Goal: Navigation & Orientation: Understand site structure

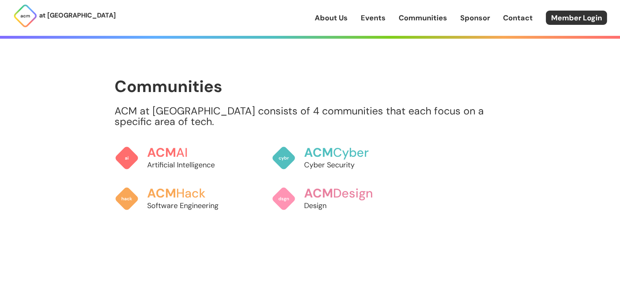
scroll to position [612, 0]
click at [166, 159] on p "Artificial Intelligence" at bounding box center [191, 164] width 90 height 11
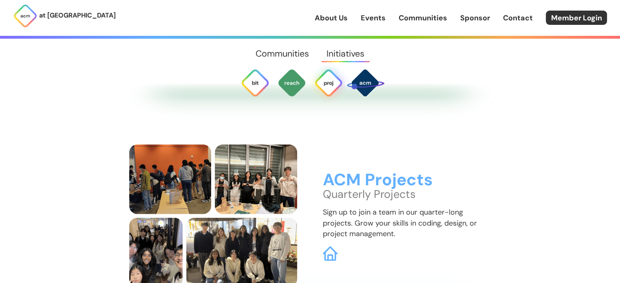
scroll to position [2051, 0]
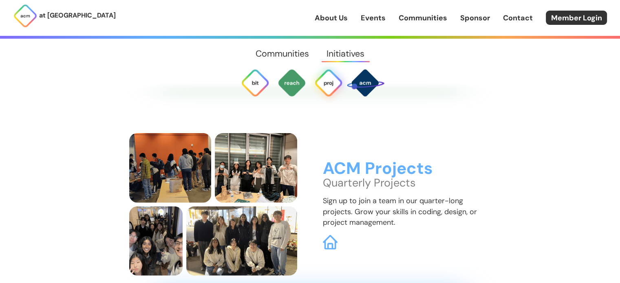
click at [412, 18] on link "Communities" at bounding box center [423, 18] width 49 height 11
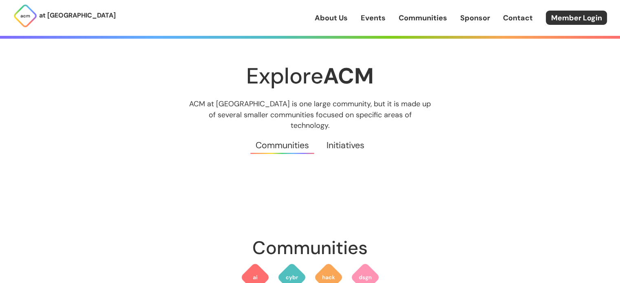
click at [331, 137] on link "Initiatives" at bounding box center [345, 145] width 55 height 29
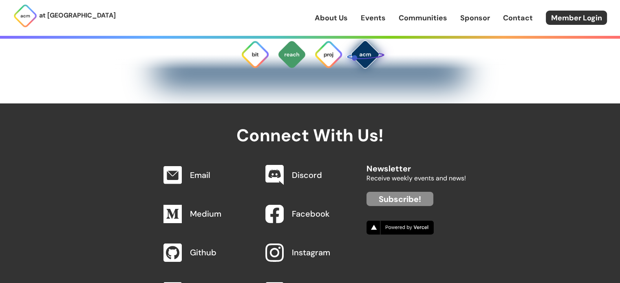
scroll to position [2572, 0]
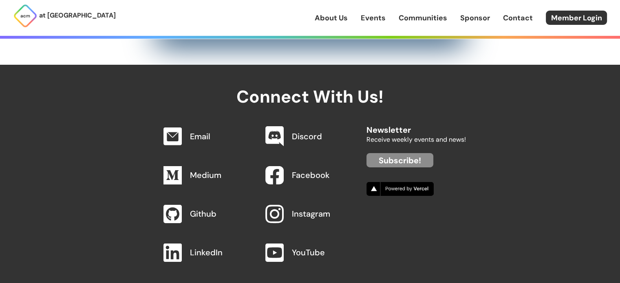
click at [468, 19] on link "Sponsor" at bounding box center [476, 18] width 30 height 11
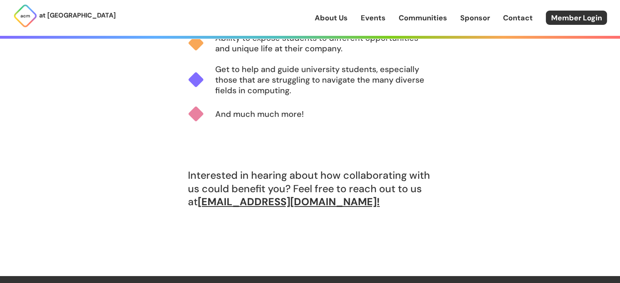
scroll to position [571, 0]
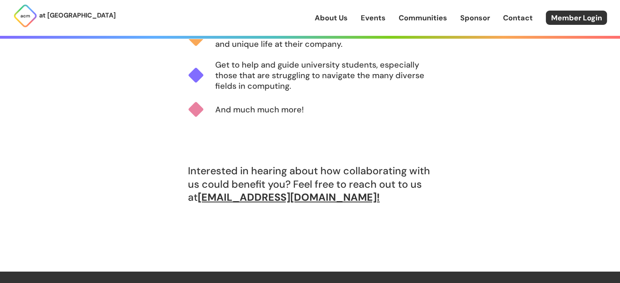
click at [513, 22] on link "Contact" at bounding box center [518, 18] width 30 height 11
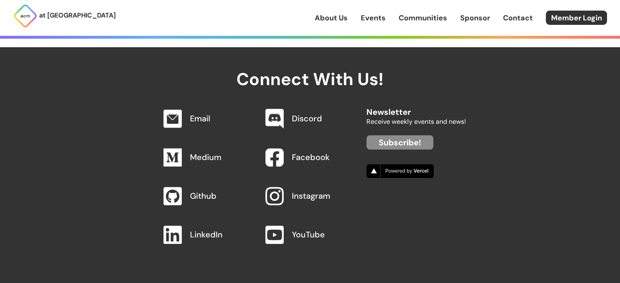
scroll to position [799, 0]
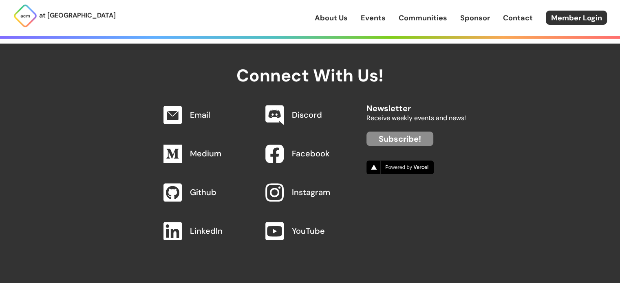
click at [330, 20] on link "About Us" at bounding box center [331, 18] width 33 height 11
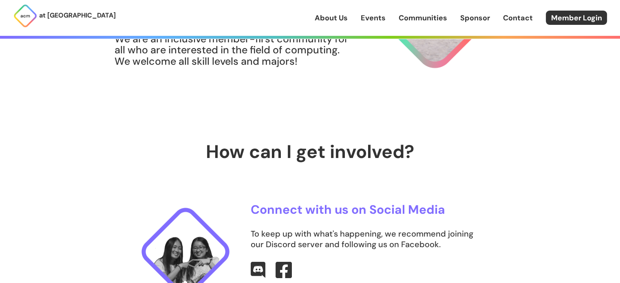
scroll to position [204, 0]
